Goal: Information Seeking & Learning: Learn about a topic

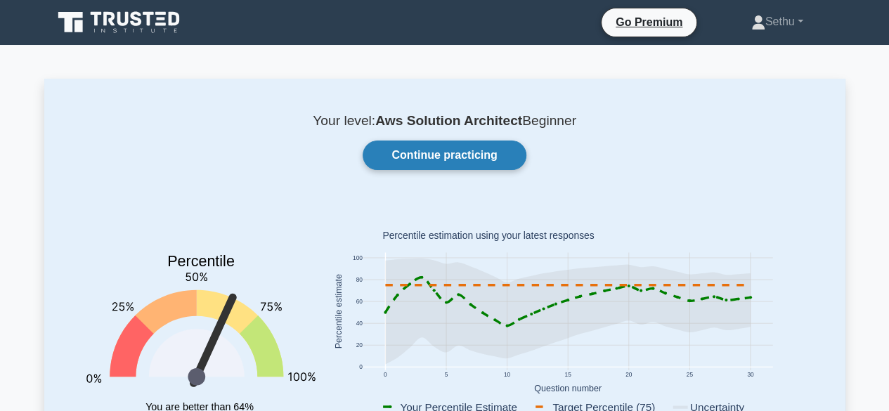
click at [474, 154] on link "Continue practicing" at bounding box center [444, 156] width 163 height 30
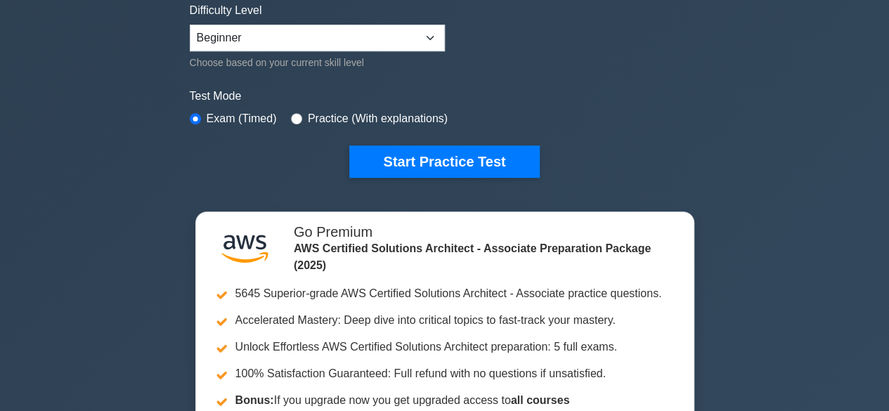
scroll to position [353, 0]
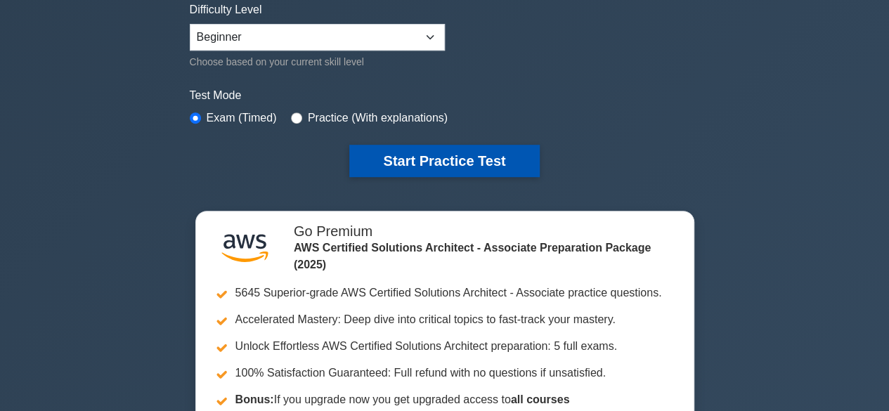
click at [444, 157] on button "Start Practice Test" at bounding box center [444, 161] width 190 height 32
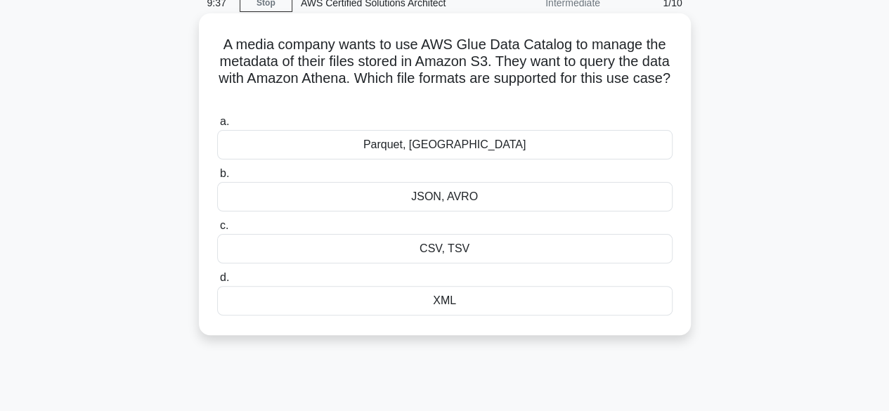
scroll to position [66, 0]
click at [446, 247] on div "CSV, TSV" at bounding box center [444, 248] width 455 height 30
click at [217, 230] on input "c. CSV, TSV" at bounding box center [217, 225] width 0 height 9
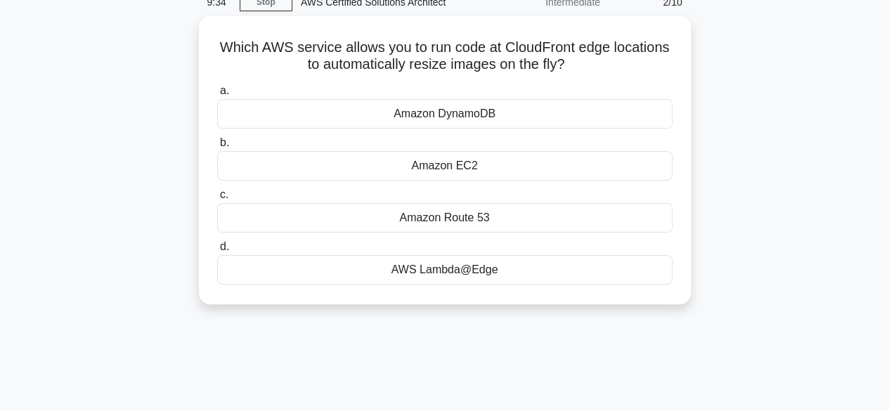
scroll to position [0, 0]
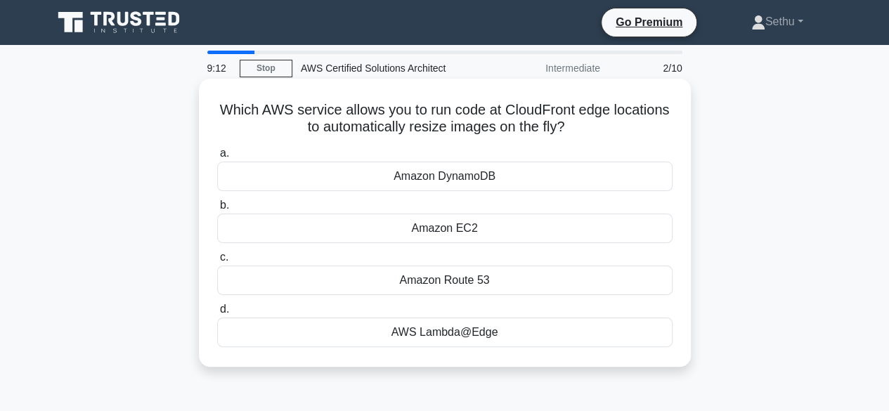
click at [440, 230] on div "Amazon EC2" at bounding box center [444, 229] width 455 height 30
click at [217, 210] on input "b. Amazon EC2" at bounding box center [217, 205] width 0 height 9
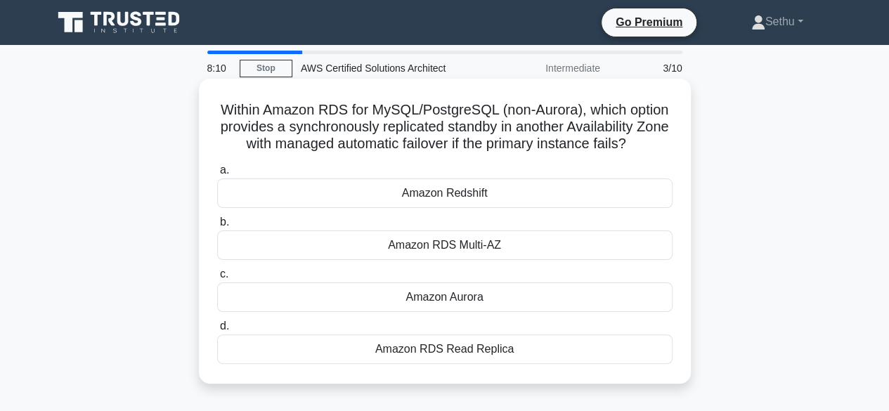
click at [488, 252] on div "Amazon RDS Multi-AZ" at bounding box center [444, 245] width 455 height 30
click at [217, 227] on input "b. Amazon RDS Multi-AZ" at bounding box center [217, 222] width 0 height 9
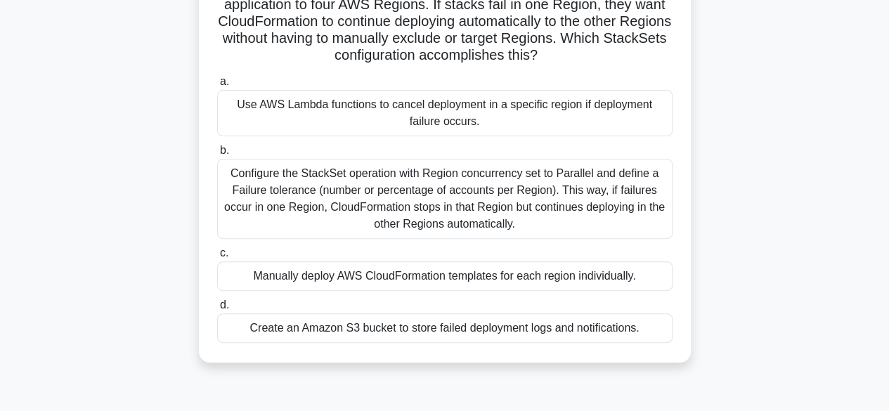
scroll to position [124, 0]
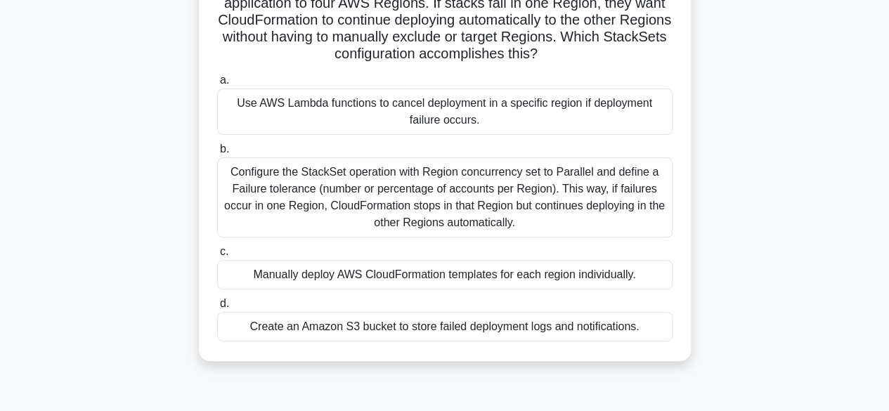
click at [434, 204] on div "Configure the StackSet operation with Region concurrency set to Parallel and de…" at bounding box center [444, 197] width 455 height 80
click at [217, 154] on input "b. Configure the StackSet operation with Region concurrency set to Parallel and…" at bounding box center [217, 149] width 0 height 9
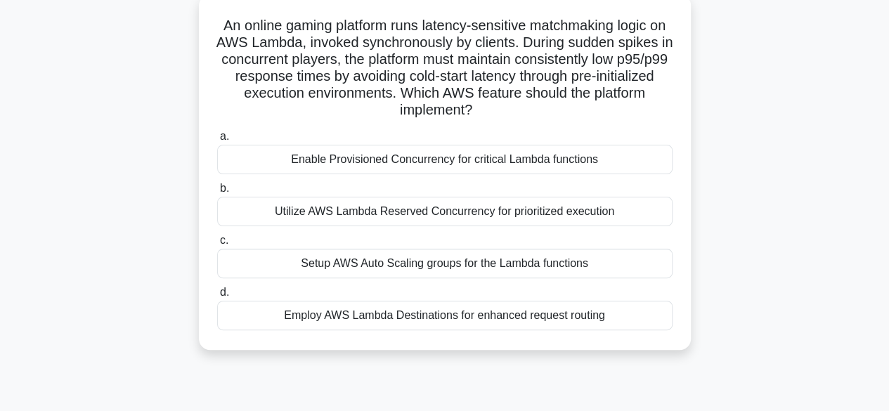
scroll to position [84, 0]
click at [413, 275] on div "Setup AWS Auto Scaling groups for the Lambda functions" at bounding box center [444, 264] width 455 height 30
click at [217, 246] on input "c. Setup AWS Auto Scaling groups for the Lambda functions" at bounding box center [217, 241] width 0 height 9
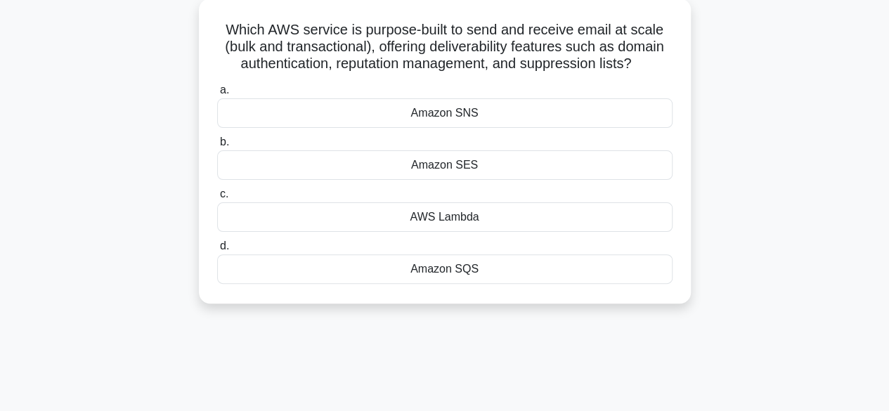
scroll to position [0, 0]
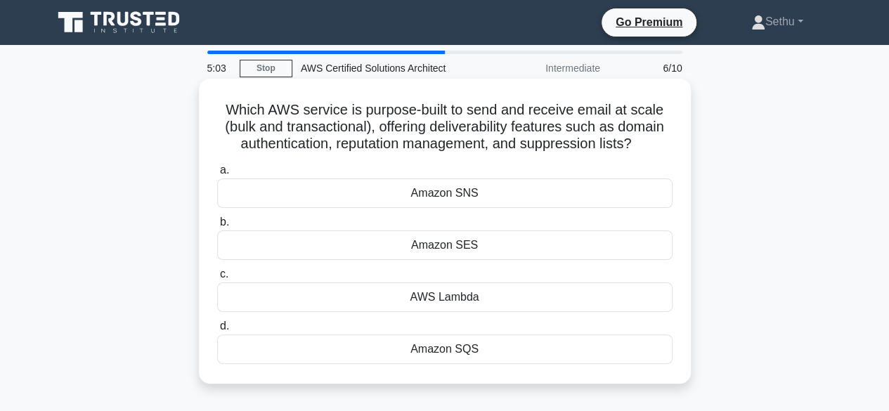
click at [463, 195] on div "Amazon SNS" at bounding box center [444, 193] width 455 height 30
click at [217, 175] on input "a. Amazon SNS" at bounding box center [217, 170] width 0 height 9
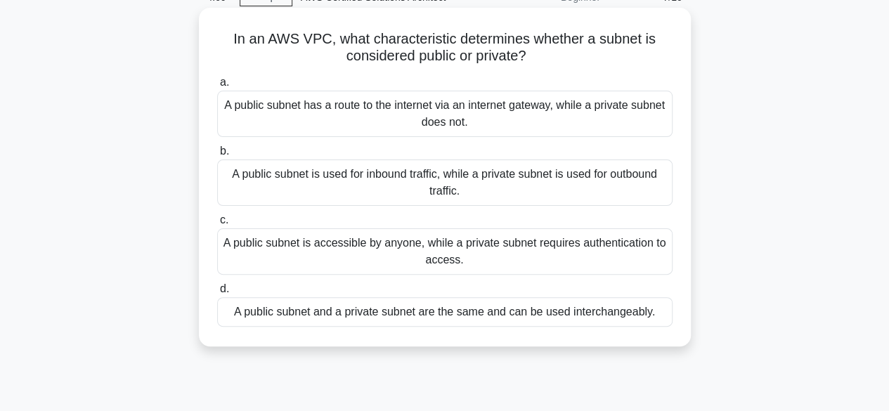
scroll to position [63, 0]
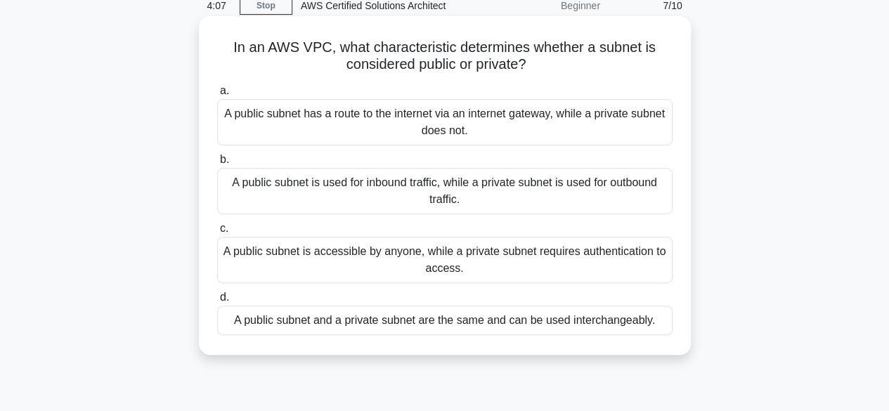
click at [478, 113] on div "A public subnet has a route to the internet via an internet gateway, while a pr…" at bounding box center [444, 122] width 455 height 46
click at [217, 96] on input "a. A public subnet has a route to the internet via an internet gateway, while a…" at bounding box center [217, 90] width 0 height 9
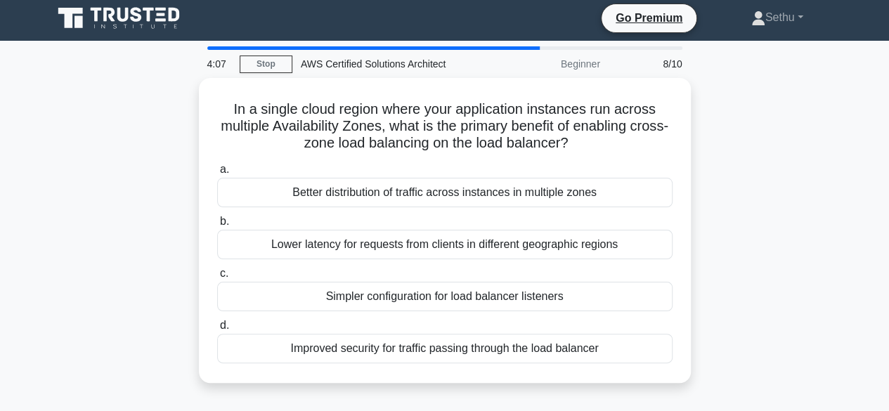
scroll to position [0, 0]
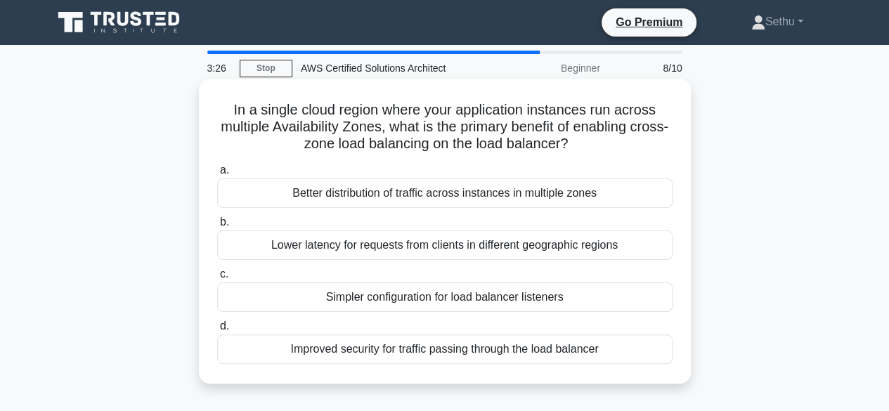
click at [479, 200] on div "Better distribution of traffic across instances in multiple zones" at bounding box center [444, 193] width 455 height 30
click at [217, 175] on input "a. Better distribution of traffic across instances in multiple zones" at bounding box center [217, 170] width 0 height 9
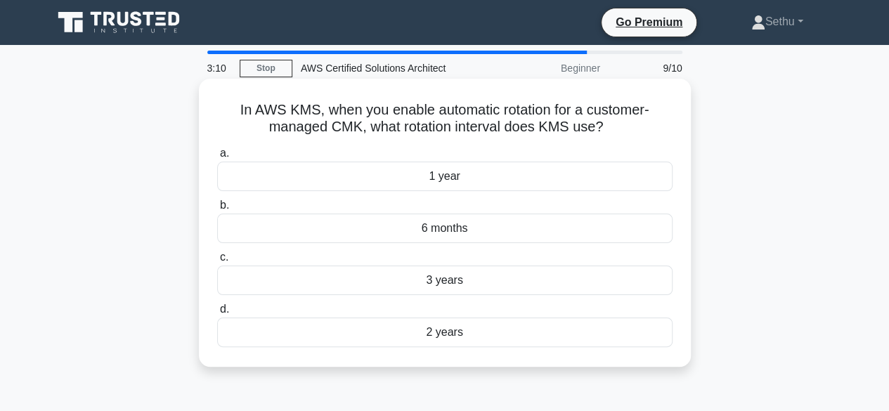
click at [467, 230] on div "6 months" at bounding box center [444, 229] width 455 height 30
click at [217, 210] on input "b. 6 months" at bounding box center [217, 205] width 0 height 9
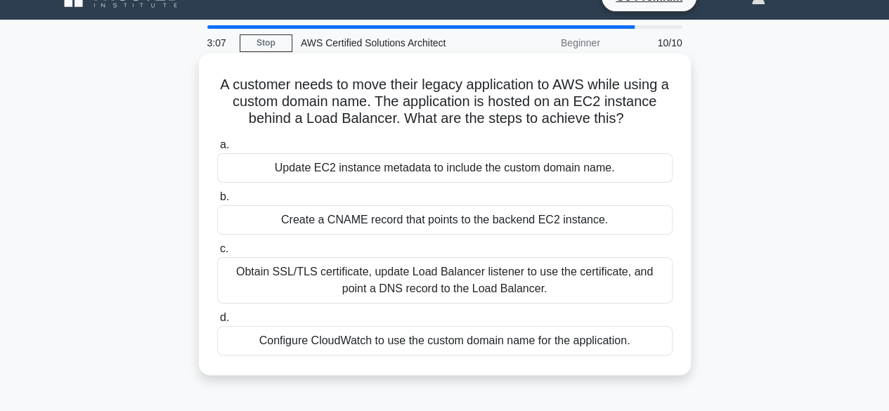
scroll to position [26, 0]
click at [363, 272] on div "Obtain SSL/TLS certificate, update Load Balancer listener to use the certificat…" at bounding box center [444, 279] width 455 height 46
click at [217, 253] on input "c. Obtain SSL/TLS certificate, update Load Balancer listener to use the certifi…" at bounding box center [217, 248] width 0 height 9
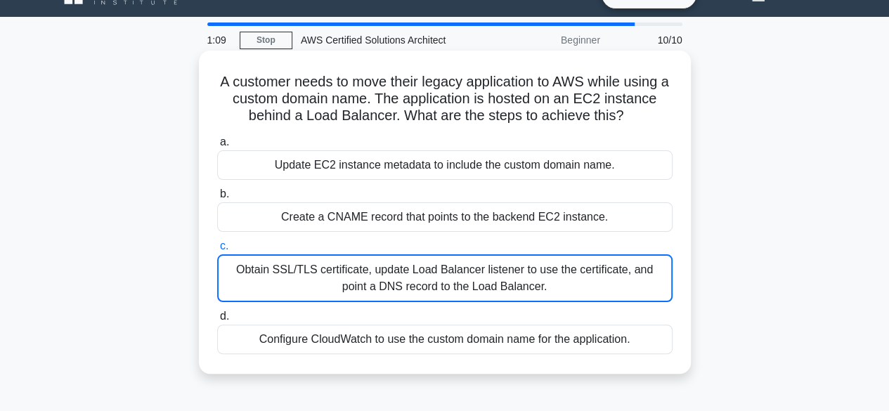
scroll to position [27, 0]
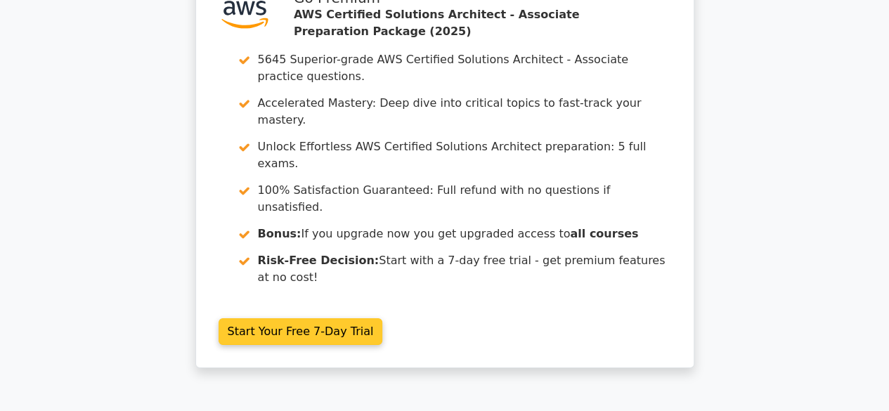
scroll to position [2340, 0]
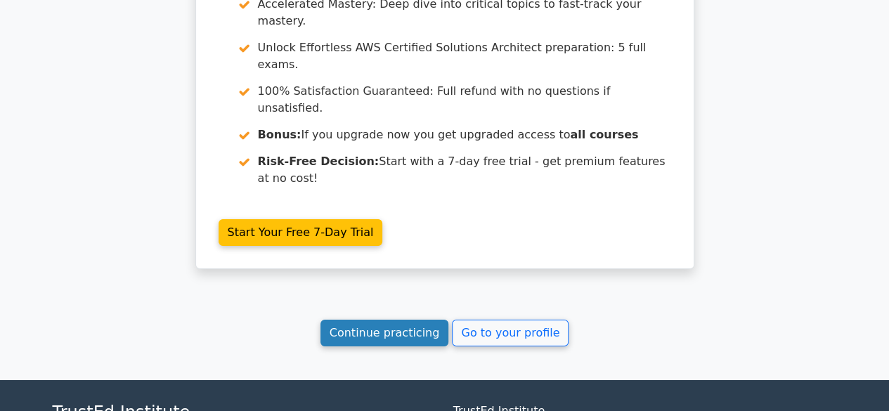
click at [420, 320] on link "Continue practicing" at bounding box center [384, 333] width 129 height 27
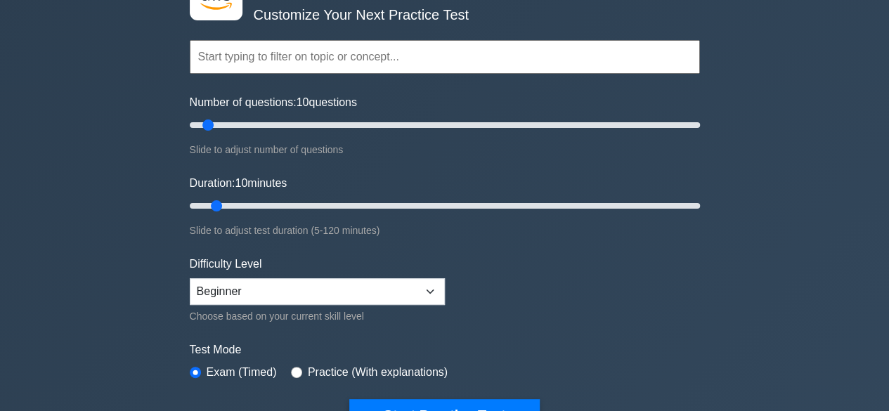
scroll to position [242, 0]
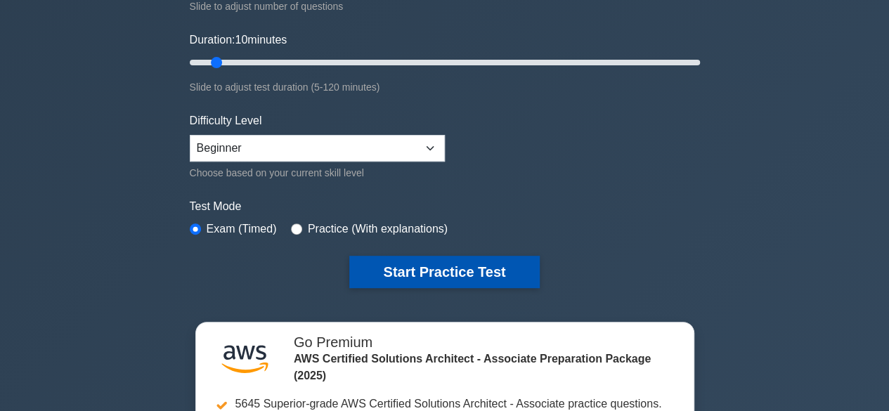
click at [430, 270] on button "Start Practice Test" at bounding box center [444, 272] width 190 height 32
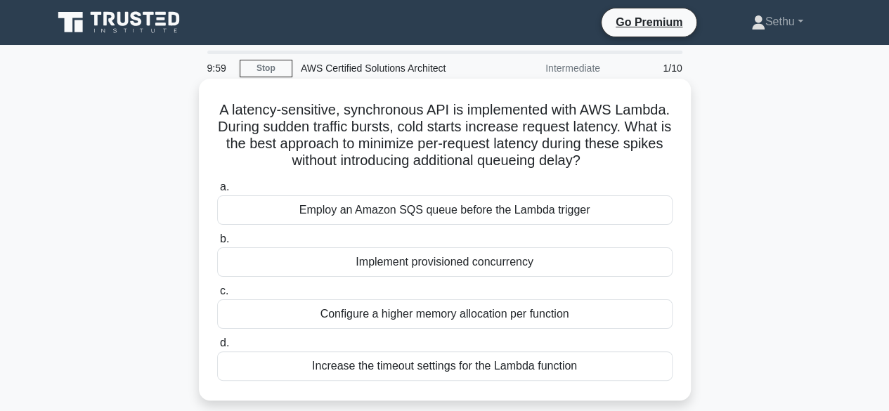
scroll to position [27, 0]
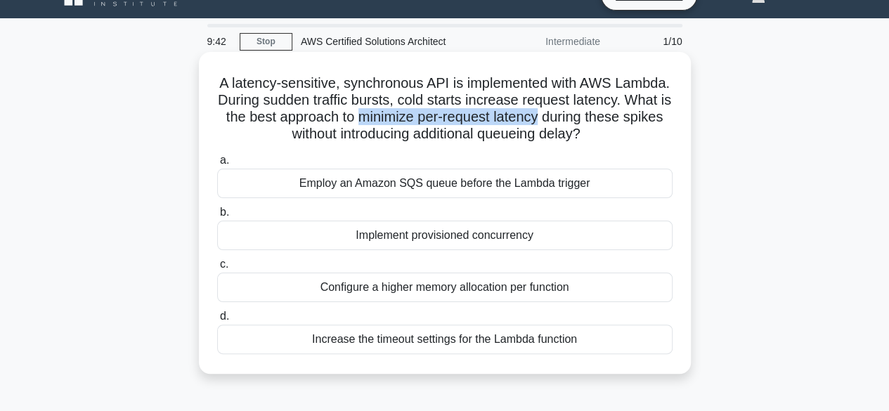
drag, startPoint x: 475, startPoint y: 120, endPoint x: 663, endPoint y: 123, distance: 188.3
click at [663, 123] on h5 "A latency-sensitive, synchronous API is implemented with AWS Lambda. During sud…" at bounding box center [445, 108] width 458 height 69
click at [415, 186] on div "Employ an Amazon SQS queue before the Lambda trigger" at bounding box center [444, 184] width 455 height 30
click at [217, 165] on input "a. Employ an Amazon SQS queue before the Lambda trigger" at bounding box center [217, 160] width 0 height 9
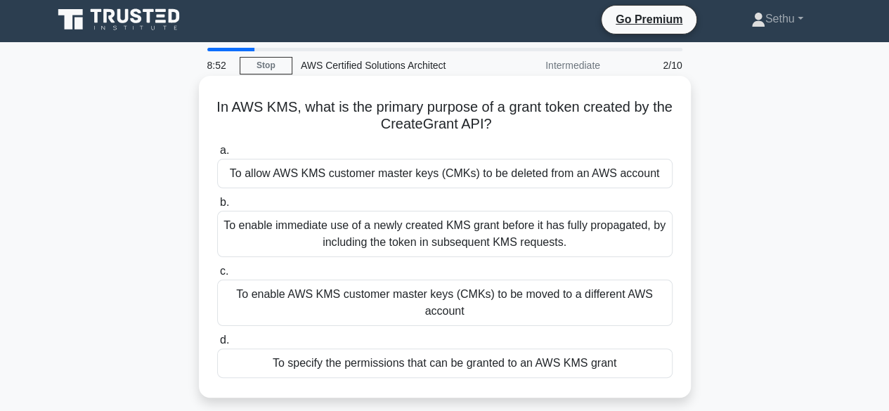
scroll to position [0, 0]
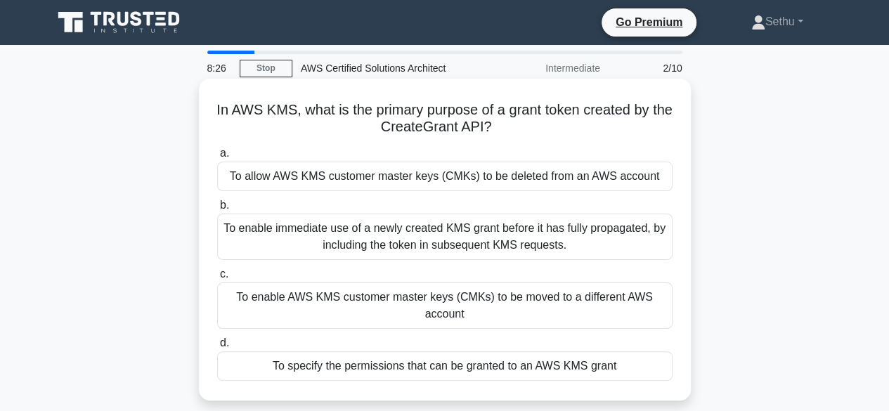
click at [487, 233] on div "To enable immediate use of a newly created KMS grant before it has fully propag…" at bounding box center [444, 237] width 455 height 46
click at [217, 210] on input "b. To enable immediate use of a newly created KMS grant before it has fully pro…" at bounding box center [217, 205] width 0 height 9
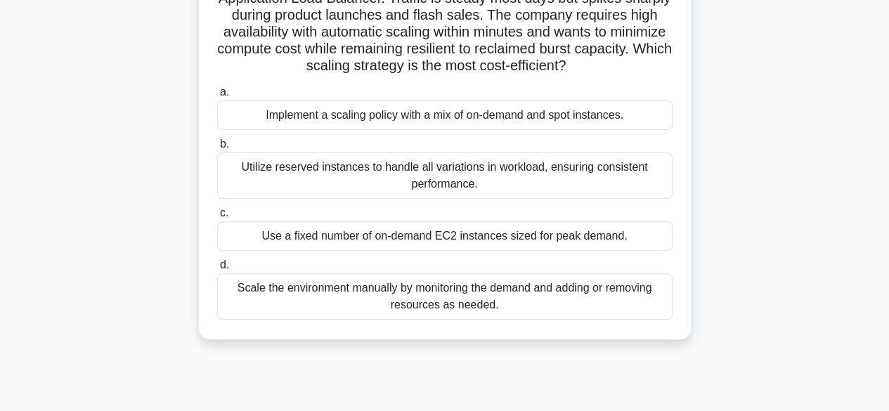
scroll to position [130, 0]
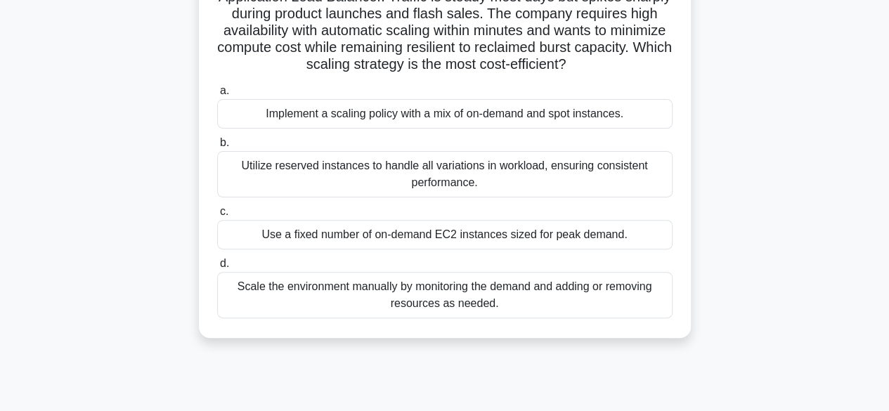
click at [365, 115] on div "Implement a scaling policy with a mix of on-demand and spot instances." at bounding box center [444, 114] width 455 height 30
click at [217, 96] on input "a. Implement a scaling policy with a mix of on-demand and spot instances." at bounding box center [217, 90] width 0 height 9
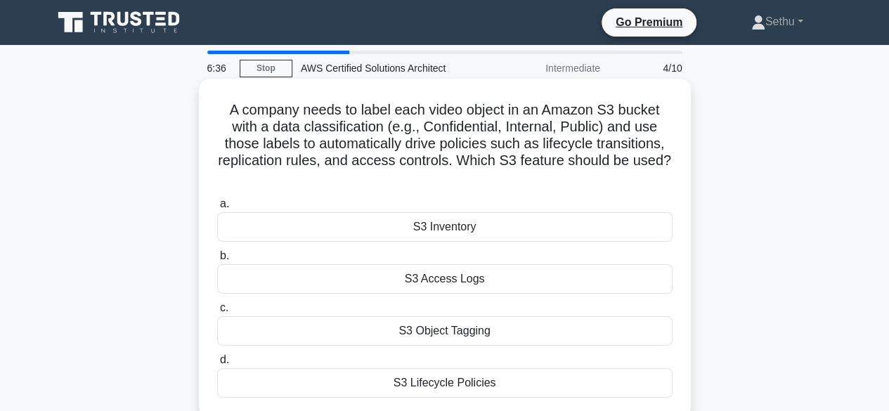
scroll to position [0, 0]
click at [424, 331] on div "S3 Object Tagging" at bounding box center [444, 331] width 455 height 30
click at [217, 313] on input "c. S3 Object Tagging" at bounding box center [217, 308] width 0 height 9
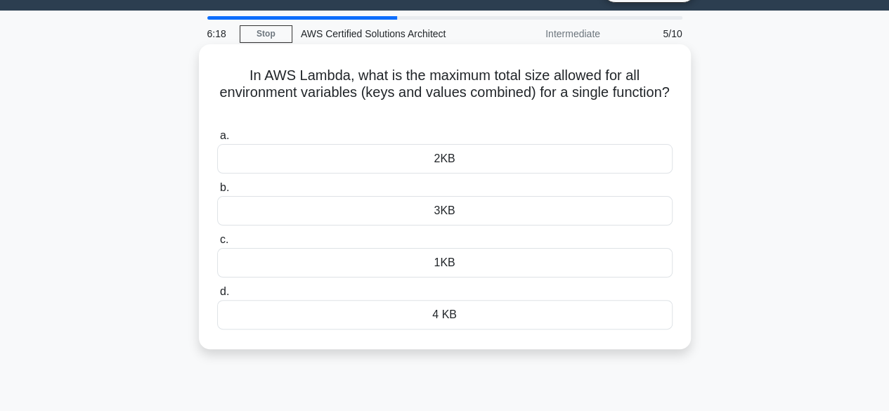
scroll to position [35, 0]
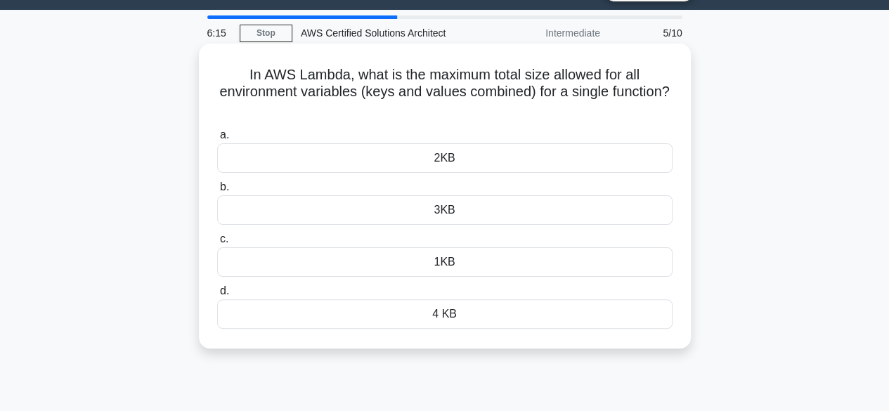
click at [502, 160] on div "2KB" at bounding box center [444, 158] width 455 height 30
click at [217, 140] on input "a. 2KB" at bounding box center [217, 135] width 0 height 9
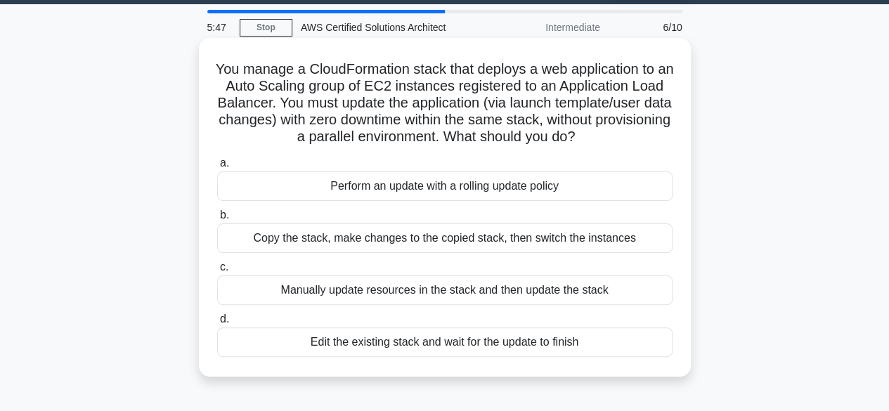
scroll to position [90, 0]
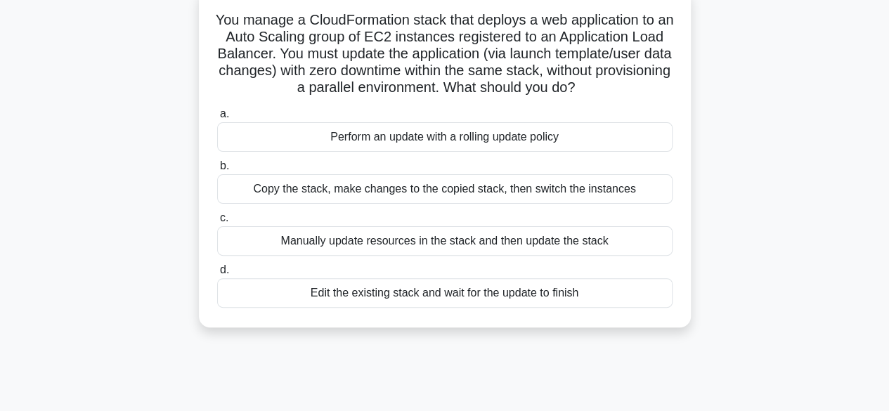
click at [364, 204] on div "Copy the stack, make changes to the copied stack, then switch the instances" at bounding box center [444, 189] width 455 height 30
click at [217, 171] on input "b. Copy the stack, make changes to the copied stack, then switch the instances" at bounding box center [217, 166] width 0 height 9
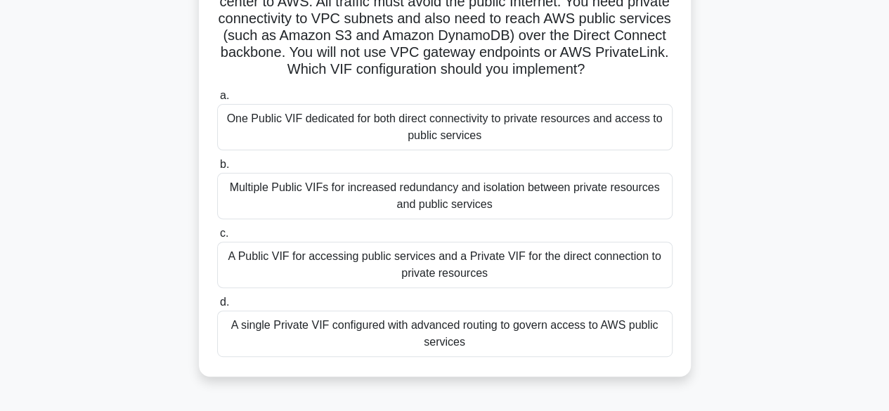
scroll to position [162, 0]
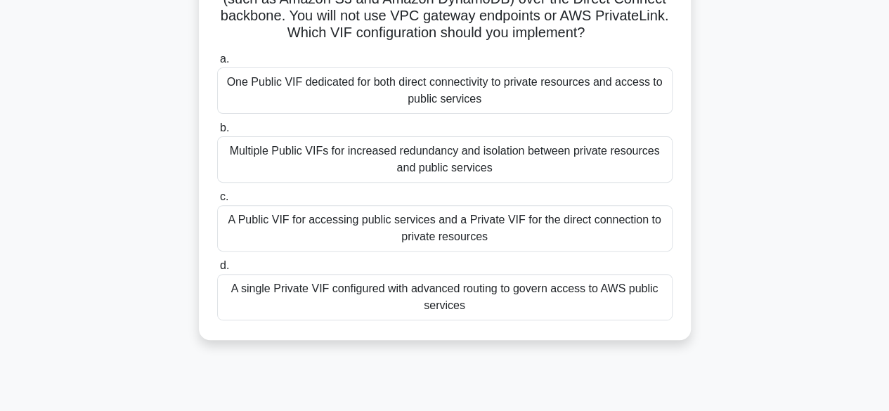
click at [396, 86] on div "One Public VIF dedicated for both direct connectivity to private resources and …" at bounding box center [444, 90] width 455 height 46
click at [217, 64] on input "a. One Public VIF dedicated for both direct connectivity to private resources a…" at bounding box center [217, 59] width 0 height 9
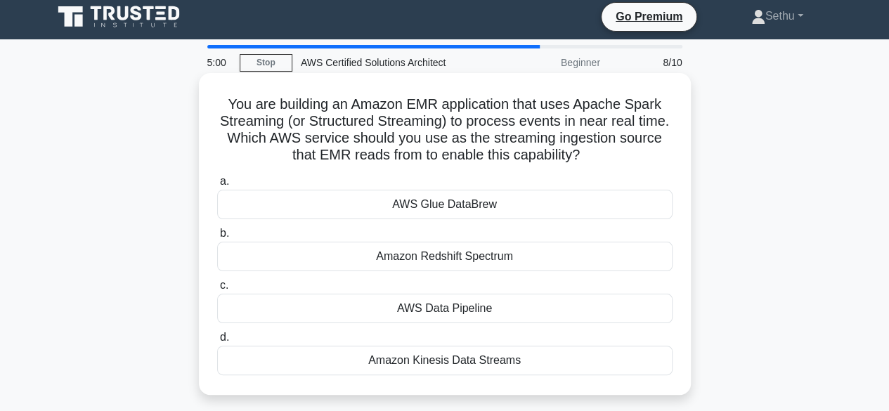
scroll to position [0, 0]
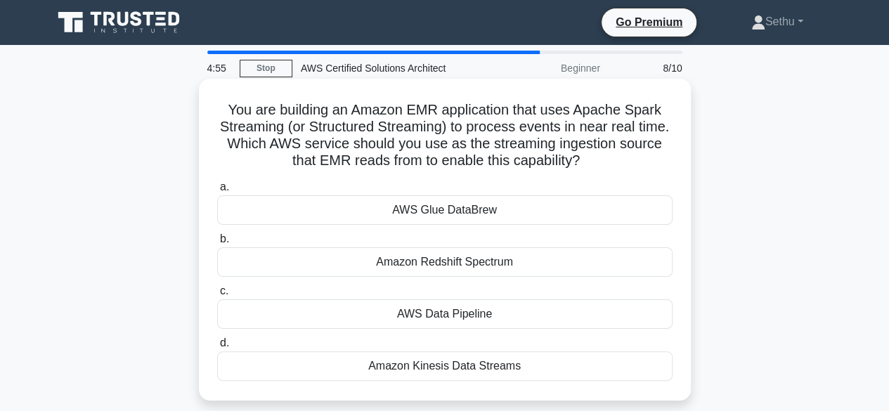
click at [472, 366] on div "Amazon Kinesis Data Streams" at bounding box center [444, 366] width 455 height 30
click at [217, 348] on input "d. Amazon Kinesis Data Streams" at bounding box center [217, 343] width 0 height 9
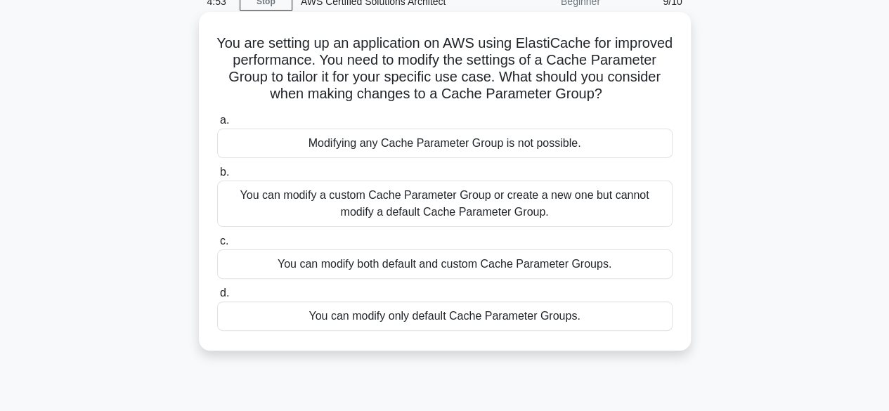
scroll to position [69, 0]
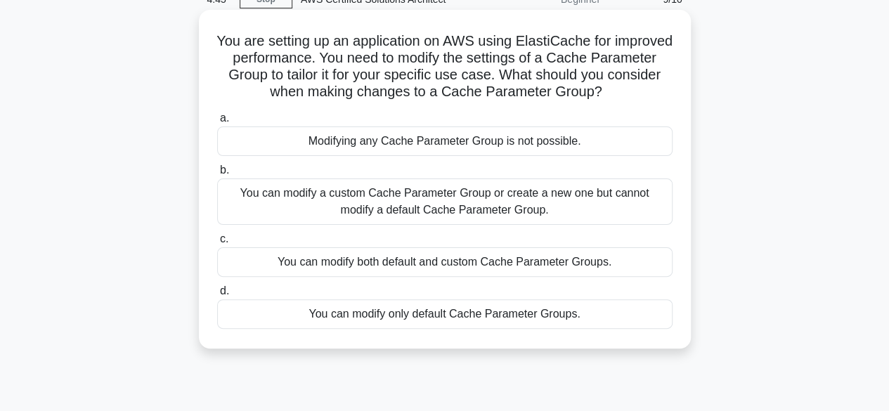
click at [432, 264] on div "You can modify both default and custom Cache Parameter Groups." at bounding box center [444, 262] width 455 height 30
click at [217, 244] on input "c. You can modify both default and custom Cache Parameter Groups." at bounding box center [217, 239] width 0 height 9
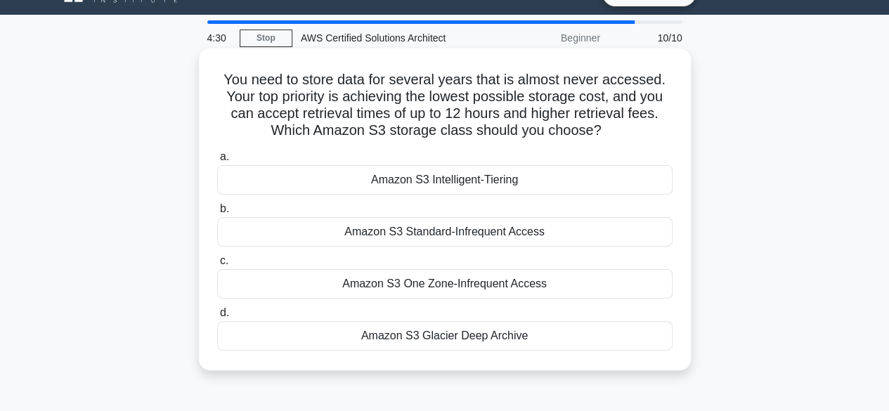
scroll to position [31, 0]
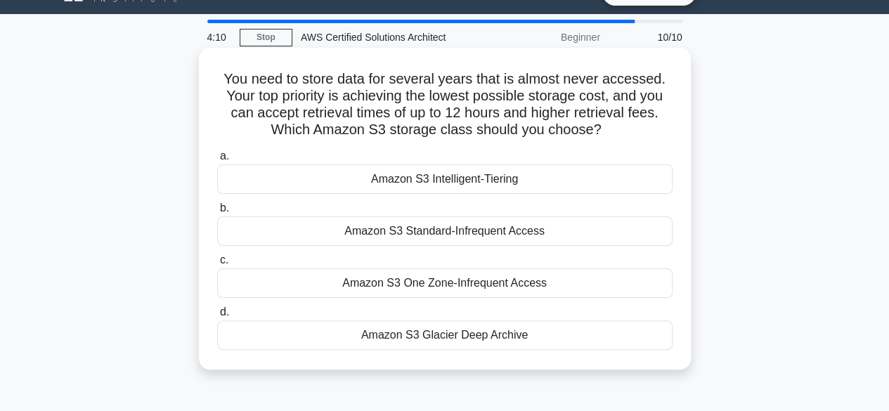
click at [437, 234] on div "Amazon S3 Standard-Infrequent Access" at bounding box center [444, 231] width 455 height 30
click at [217, 213] on input "b. Amazon S3 Standard-Infrequent Access" at bounding box center [217, 208] width 0 height 9
